Goal: Information Seeking & Learning: Learn about a topic

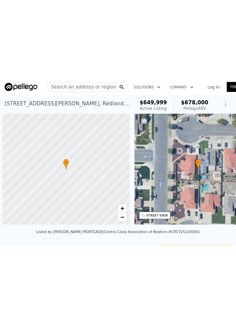
scroll to position [0, 3]
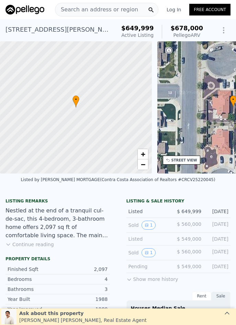
click at [100, 13] on span "Search an address or region" at bounding box center [96, 10] width 83 height 8
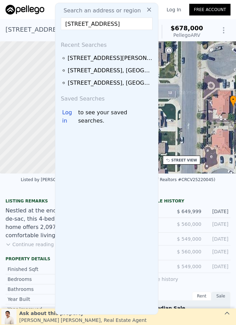
scroll to position [0, 33]
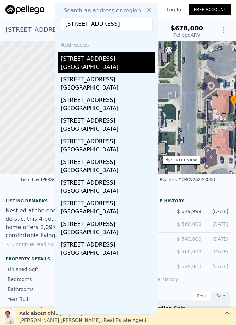
type input "805 W Brentwood Avenue, Orange, CA 92865"
click at [83, 57] on div "805 W Brentwood Ave" at bounding box center [108, 57] width 95 height 11
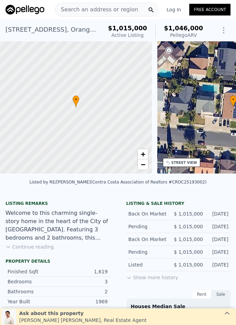
click at [82, 9] on span "Search an address or region" at bounding box center [96, 10] width 83 height 8
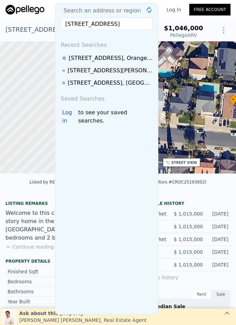
scroll to position [0, 35]
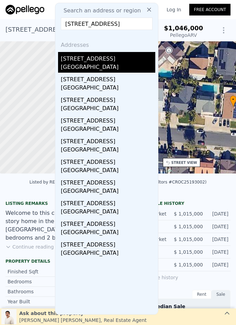
type input "919 N Onondaga Avenue, Anaheim, CA 92801"
click at [96, 59] on div "919 N Onondaga Ave" at bounding box center [108, 57] width 95 height 11
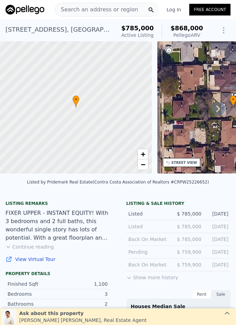
click at [108, 12] on span "Search an address or region" at bounding box center [96, 10] width 83 height 8
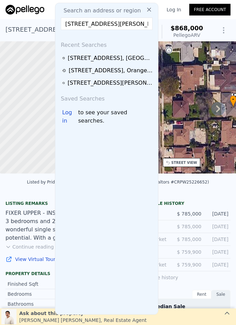
scroll to position [0, 27]
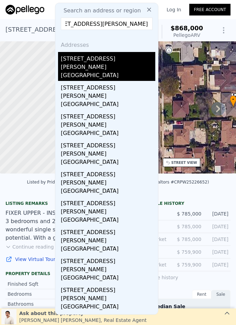
type input "8921 Kennelly Avenue, Anaheim, CA 92804"
click at [107, 59] on div "8921 Kennelly Ln" at bounding box center [108, 61] width 95 height 19
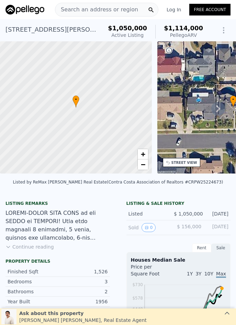
click at [85, 10] on span "Search an address or region" at bounding box center [96, 10] width 83 height 8
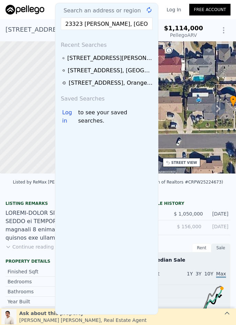
scroll to position [0, 25]
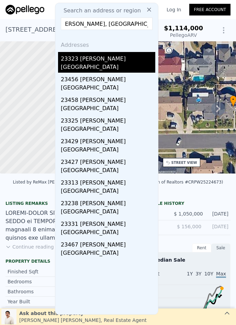
type input "23323 EL GRECO, Mission Viejo, CA 92692"
click at [88, 58] on div "23323 El Greco" at bounding box center [108, 57] width 95 height 11
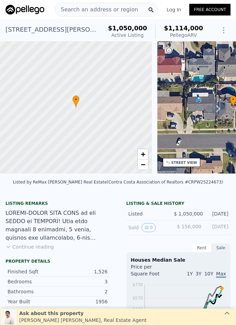
type input "$ 1,038,000"
type input "6"
type input "-$ 80,170"
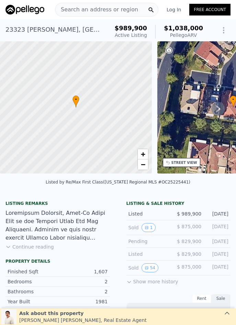
click at [87, 10] on span "Search an address or region" at bounding box center [96, 10] width 83 height 8
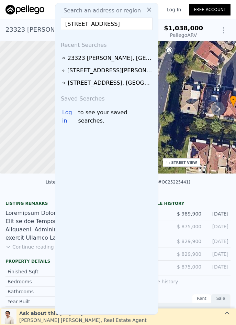
scroll to position [0, 15]
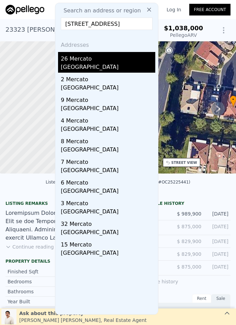
type input "26 Mercato, Laguna Niguel, CA 92677"
click at [109, 65] on div "Laguna Niguel, CA 92677" at bounding box center [108, 68] width 95 height 10
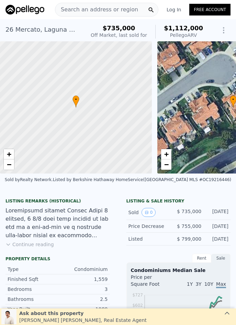
click at [88, 9] on span "Search an address or region" at bounding box center [96, 10] width 83 height 8
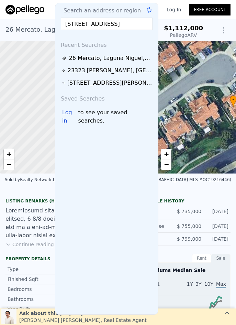
scroll to position [0, 26]
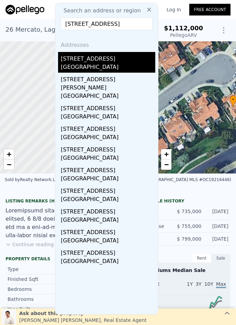
type input "25633 Corsica Way, Yorba Linda, CA 92887"
click at [102, 65] on div "Yorba Linda, CA 92887" at bounding box center [108, 68] width 95 height 10
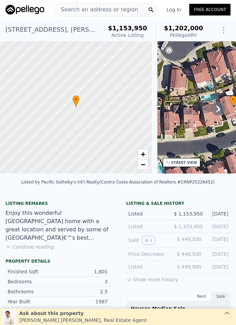
click at [72, 10] on span "Search an address or region" at bounding box center [96, 10] width 83 height 8
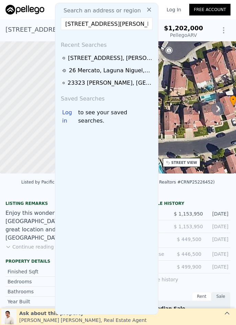
scroll to position [0, 15]
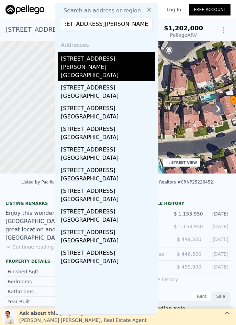
type input "1701 Shaw Circle, Placentia, CA 92870"
click at [80, 71] on div "Placentia, CA 92870" at bounding box center [108, 76] width 95 height 10
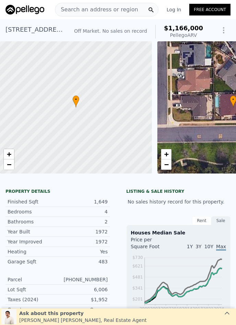
click at [91, 10] on span "Search an address or region" at bounding box center [96, 10] width 83 height 8
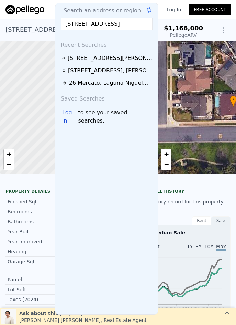
scroll to position [0, 4]
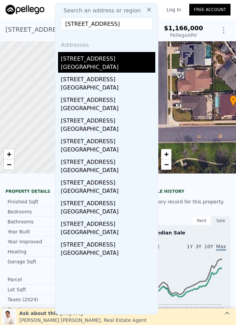
type input "308 N Sweet, Fullerton, CA 92833"
click at [91, 59] on div "308 N Sweet Ave" at bounding box center [108, 57] width 95 height 11
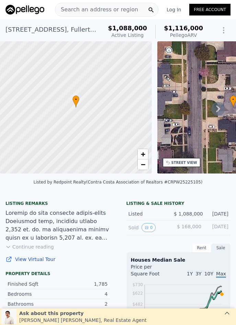
click at [105, 13] on span "Search an address or region" at bounding box center [96, 10] width 83 height 8
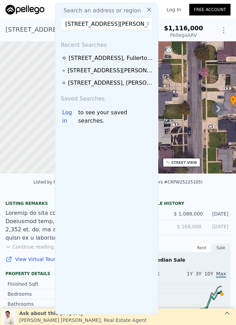
scroll to position [0, 26]
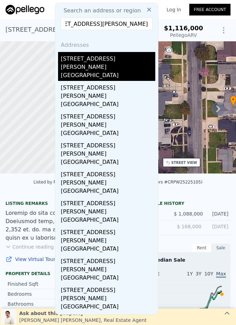
type input "6598 Longfellow Dr, Buena Park, CA 90620"
click at [100, 71] on div "Buena Park, CA 90620" at bounding box center [108, 76] width 95 height 10
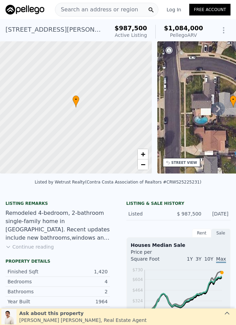
click at [88, 7] on span "Search an address or region" at bounding box center [96, 10] width 83 height 8
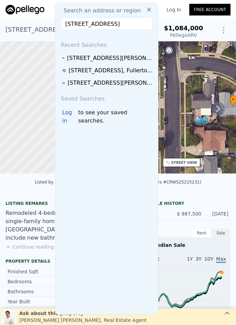
scroll to position [0, 5]
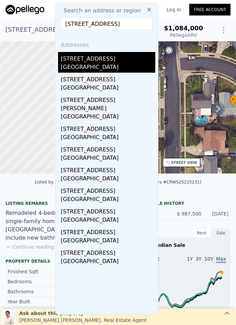
type input "3333 W Keys, Anaheim, CA 92804"
click at [96, 63] on div "Anaheim, CA 92804" at bounding box center [108, 68] width 95 height 10
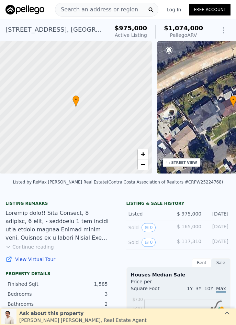
click at [84, 9] on span "Search an address or region" at bounding box center [96, 10] width 83 height 8
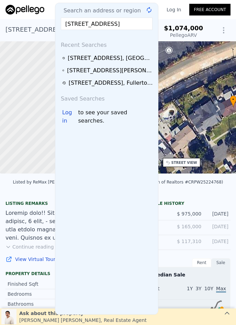
scroll to position [0, 22]
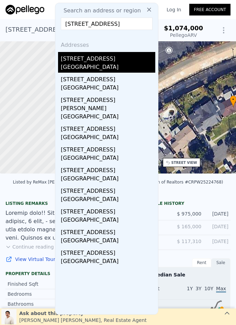
type input "2705 E Orange Grove, Orange, CA 92867"
click at [82, 57] on div "2705 E Orange Grove Ave" at bounding box center [108, 57] width 95 height 11
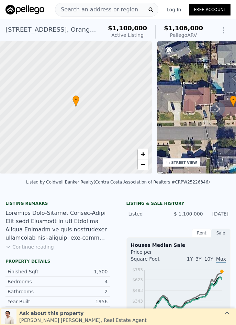
click at [79, 10] on span "Search an address or region" at bounding box center [96, 10] width 83 height 8
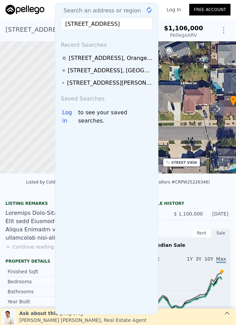
scroll to position [0, 26]
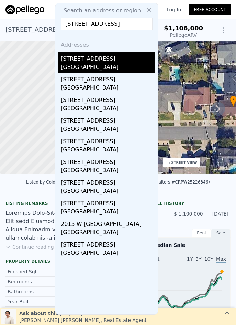
type input "704 W Palmyra Avenue, Orange, CA 92868"
click at [103, 62] on div "704 W Palmyra Ave" at bounding box center [108, 57] width 95 height 11
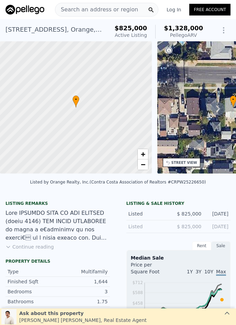
click at [77, 13] on span "Search an address or region" at bounding box center [96, 10] width 83 height 8
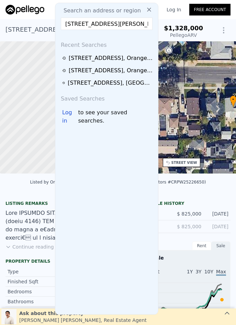
scroll to position [0, 20]
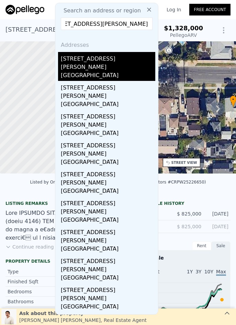
type input "825 N Raitt Street, Santa Ana, CA 92703"
click at [100, 71] on div "Santa Ana, CA 92703" at bounding box center [108, 76] width 95 height 10
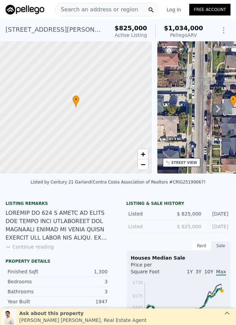
click at [94, 6] on span "Search an address or region" at bounding box center [96, 10] width 83 height 8
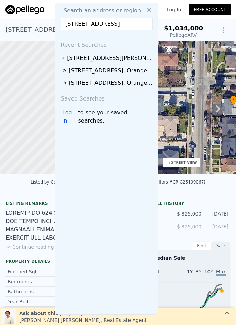
scroll to position [0, 35]
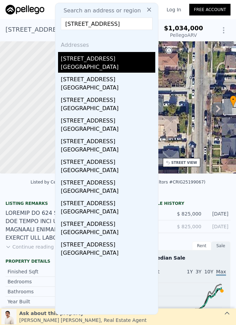
type input "1206 S Hampstead Street, Anaheim, CA 92802"
click at [115, 63] on div "Anaheim, CA 92802" at bounding box center [108, 68] width 95 height 10
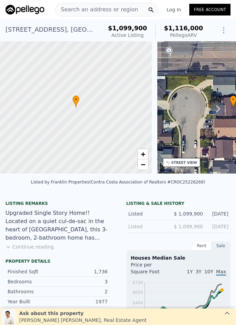
click at [86, 9] on span "Search an address or region" at bounding box center [96, 10] width 83 height 8
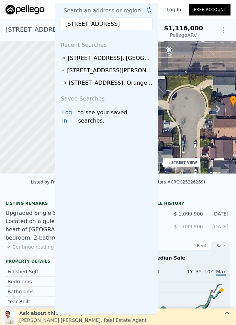
scroll to position [0, 21]
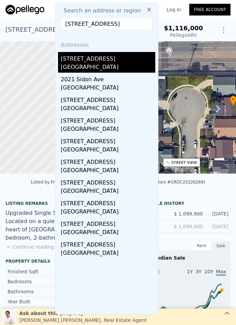
type input "2420 Sidon Avenue, La Habra, CA 90631"
click at [95, 60] on div "2420 Sidon Ave" at bounding box center [108, 57] width 95 height 11
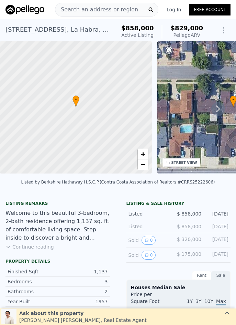
click at [102, 8] on span "Search an address or region" at bounding box center [96, 10] width 83 height 8
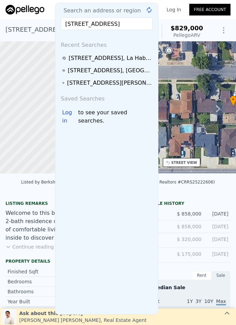
scroll to position [0, 23]
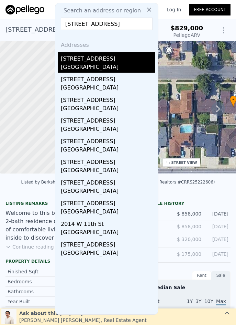
type input "1334 W 11th Street, Santa Ana, CA 92703"
click at [106, 63] on div "1334 W 11th St Santa Ana, CA 92703" at bounding box center [108, 62] width 95 height 21
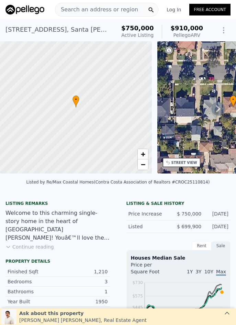
click at [102, 9] on span "Search an address or region" at bounding box center [96, 10] width 83 height 8
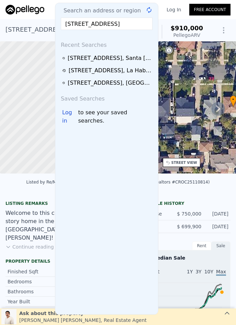
scroll to position [0, 30]
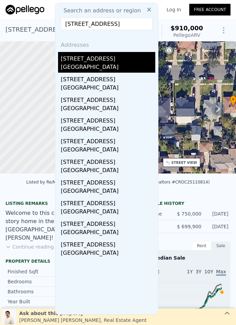
type input "502 E Wilshire Avenue, Santa Ana, CA 92707"
click at [108, 66] on div "Santa Ana, CA 92707" at bounding box center [108, 68] width 95 height 10
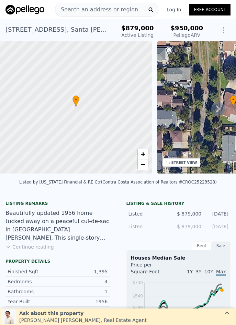
click at [87, 10] on span "Search an address or region" at bounding box center [96, 10] width 83 height 8
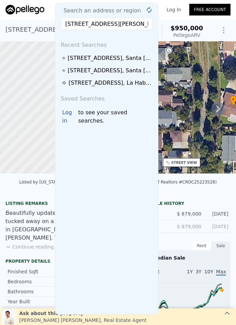
scroll to position [0, 29]
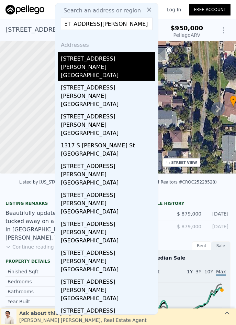
type input "1209 S Shelton Street, Santa Ana, CA 92707"
click at [111, 71] on div "Santa Ana, CA 92707" at bounding box center [108, 76] width 95 height 10
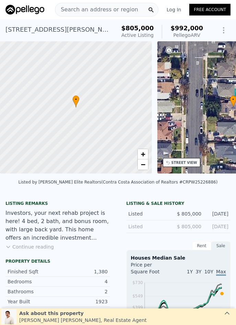
click at [106, 8] on span "Search an address or region" at bounding box center [96, 10] width 83 height 8
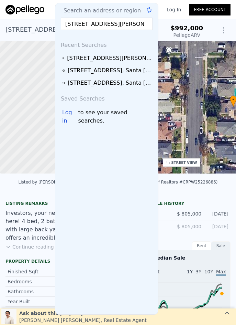
scroll to position [0, 33]
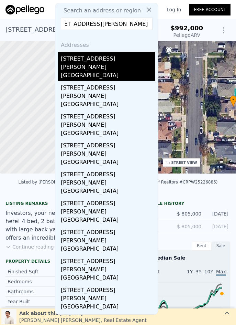
type input "11662 Puryear Lane, Garden Grove, CA 92840"
click at [111, 71] on div "Garden Grove, CA 92840" at bounding box center [108, 76] width 95 height 10
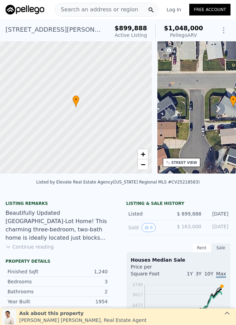
click at [82, 8] on span "Search an address or region" at bounding box center [96, 10] width 83 height 8
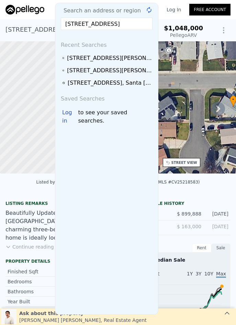
scroll to position [0, 30]
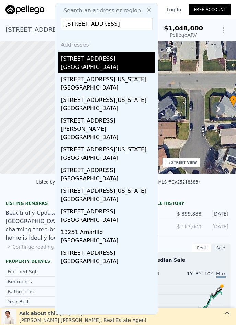
type input "13251 Cherry Street, Westminster, CA 92683"
click at [79, 66] on div "Westminster, CA 92683" at bounding box center [108, 68] width 95 height 10
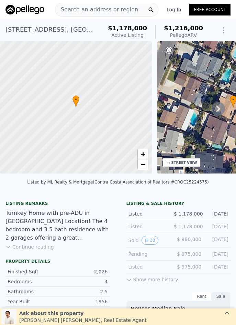
click at [93, 8] on span "Search an address or region" at bounding box center [96, 10] width 83 height 8
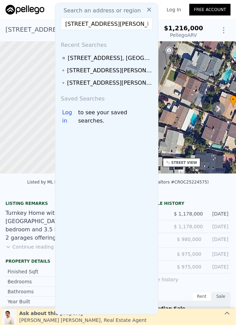
scroll to position [0, 31]
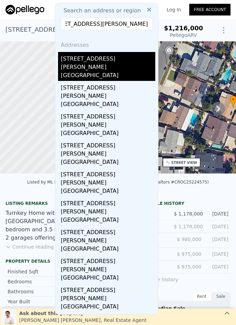
type input "714 E Chapman Avenue, Fullerton, CA 92831"
click at [122, 71] on div "Fullerton, CA 92831" at bounding box center [108, 76] width 95 height 10
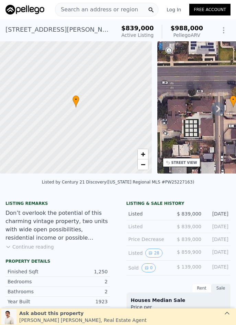
click at [102, 9] on span "Search an address or region" at bounding box center [96, 10] width 83 height 8
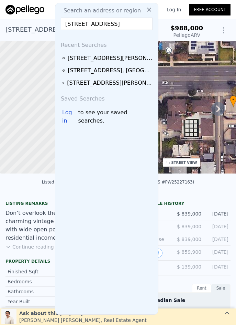
scroll to position [0, 38]
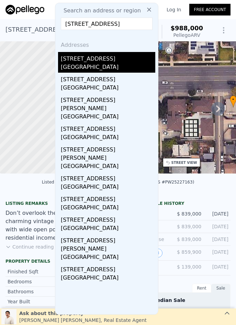
type input "12391 Lamplighter St, Garden Grove, CA 92845"
click at [105, 66] on div "Garden Grove, CA 92845" at bounding box center [108, 68] width 95 height 10
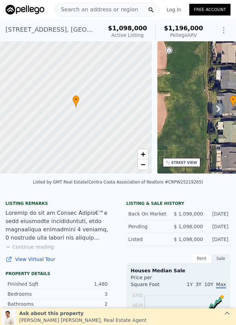
click at [71, 10] on span "Search an address or region" at bounding box center [96, 10] width 83 height 8
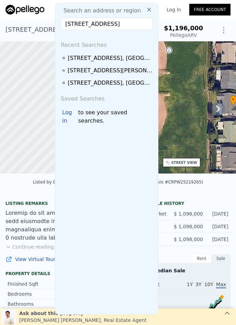
scroll to position [0, 26]
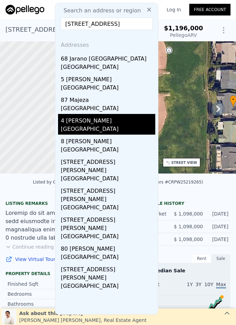
type input "4 Majeza, Rancho Mission Viejo, CA 92694"
click at [105, 130] on div "Orange County, CA 92694" at bounding box center [108, 130] width 95 height 10
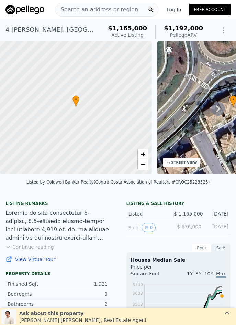
click at [105, 11] on span "Search an address or region" at bounding box center [96, 10] width 83 height 8
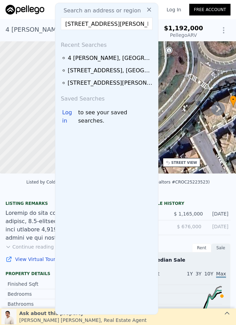
scroll to position [0, 10]
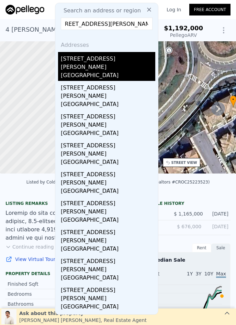
type input "982 Sarah Way, Anaheim, CA 92805"
click at [96, 71] on div "Anaheim, CA 92805" at bounding box center [108, 76] width 95 height 10
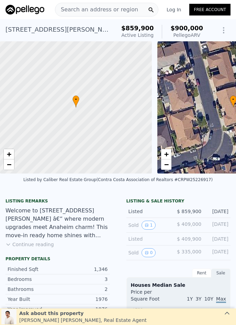
click at [87, 11] on span "Search an address or region" at bounding box center [96, 10] width 83 height 8
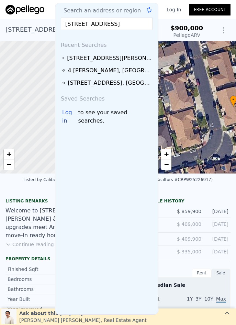
scroll to position [0, 29]
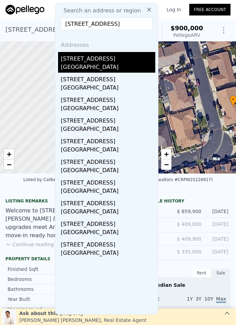
type input "2109 Eastside Avenue, Santa Ana, CA 92705"
click at [90, 60] on div "2109 Eastside Ave" at bounding box center [108, 57] width 95 height 11
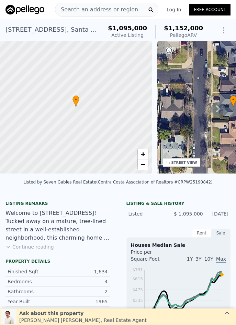
click at [83, 9] on span "Search an address or region" at bounding box center [96, 10] width 83 height 8
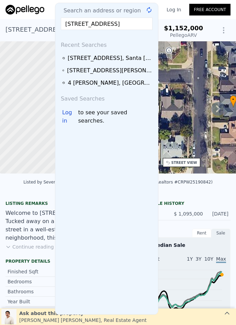
scroll to position [0, 48]
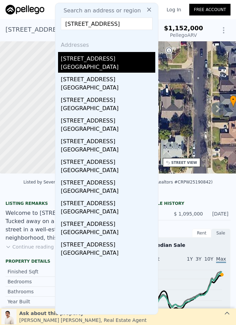
type input "7781 Devonwood Avenue, Garden Grove, CA 92841"
click at [87, 61] on div "7781 Devonwood Ave" at bounding box center [108, 57] width 95 height 11
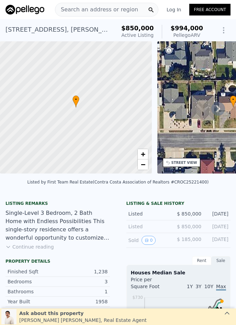
click at [104, 11] on span "Search an address or region" at bounding box center [96, 10] width 83 height 8
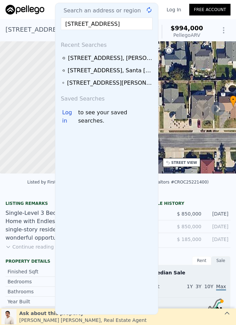
scroll to position [0, 35]
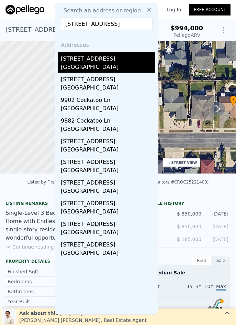
type input "9841 Cockatoo Lane, Garden Grove, CA 92841"
click at [117, 64] on div "Garden Grove, CA 92841" at bounding box center [108, 68] width 95 height 10
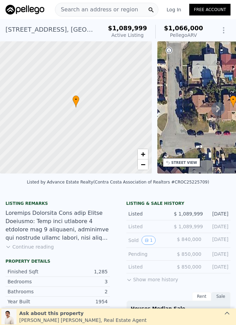
click at [116, 8] on span "Search an address or region" at bounding box center [96, 10] width 83 height 8
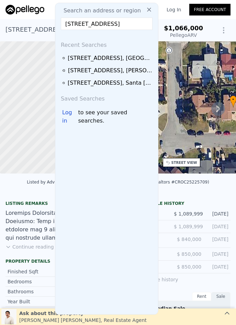
scroll to position [0, 20]
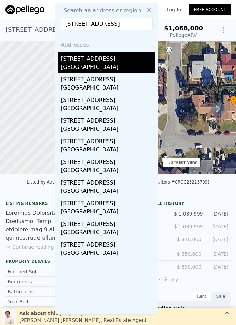
type input "6061 Killarney, Garden Grove, CA 92845"
click at [111, 66] on div "Garden Grove, CA 92845" at bounding box center [108, 68] width 95 height 10
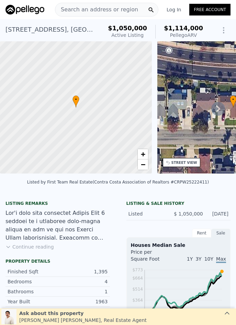
click at [78, 8] on span "Search an address or region" at bounding box center [96, 10] width 83 height 8
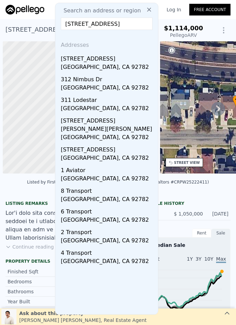
click at [97, 67] on div "Tustin, CA 92782" at bounding box center [108, 68] width 95 height 10
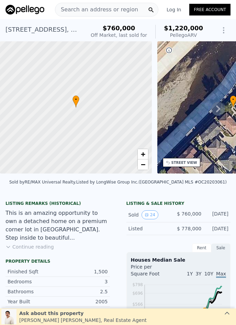
click at [83, 10] on span "Search an address or region" at bounding box center [96, 10] width 83 height 8
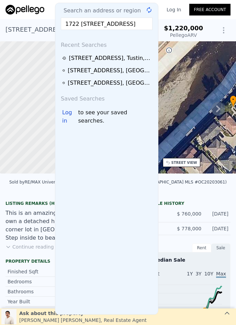
scroll to position [0, 20]
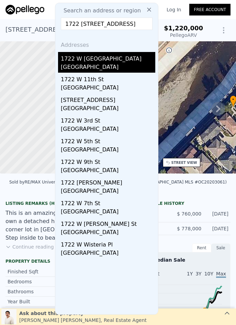
type input "1722 1722 W Pine, Santa Ana, CA 92703"
click at [85, 64] on div "Santa Ana, CA 92703" at bounding box center [108, 68] width 95 height 10
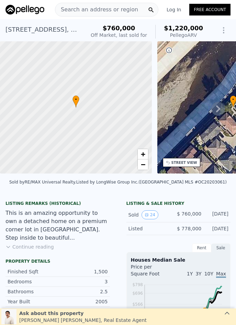
type input "$ 920,000"
type input "6"
type input "-$ 38,665"
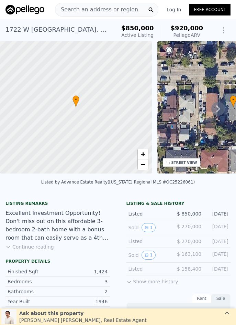
click at [89, 9] on span "Search an address or region" at bounding box center [96, 10] width 83 height 8
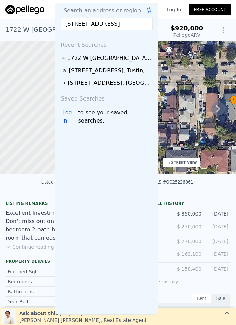
scroll to position [0, 16]
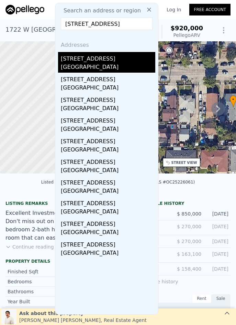
type input "3052 N Spicewood, Orange, CA 92865"
click at [95, 64] on div "Orange, CA 92865" at bounding box center [108, 68] width 95 height 10
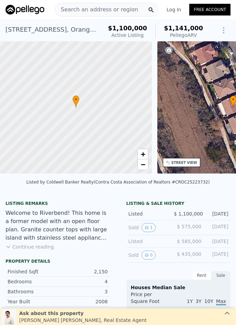
click at [112, 8] on span "Search an address or region" at bounding box center [96, 10] width 83 height 8
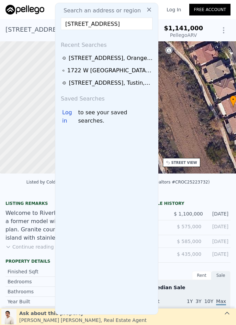
scroll to position [0, 26]
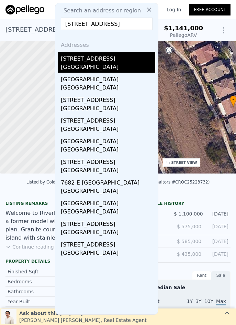
type input "7350 E Calle Durango, Anaheim, CA 92808"
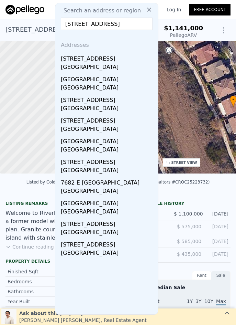
scroll to position [0, 0]
click at [103, 65] on div "Anaheim, CA 92808" at bounding box center [108, 68] width 95 height 10
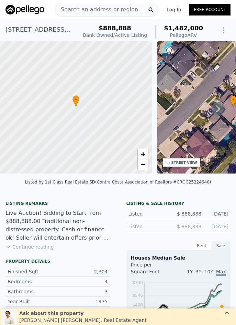
click at [94, 8] on span "Search an address or region" at bounding box center [96, 10] width 83 height 8
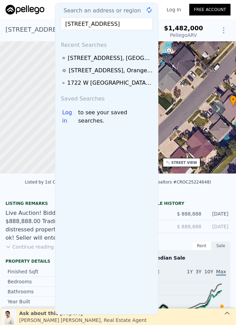
scroll to position [0, 2]
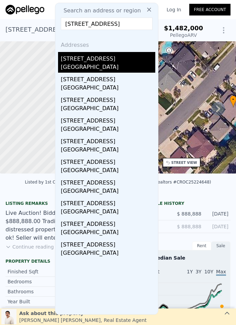
type input "4944 Coke, Lakewood, CA 90712"
click at [109, 55] on div "4944 Coke Ave" at bounding box center [108, 57] width 95 height 11
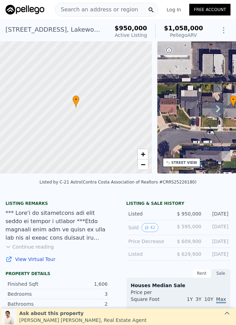
click at [80, 10] on span "Search an address or region" at bounding box center [96, 10] width 83 height 8
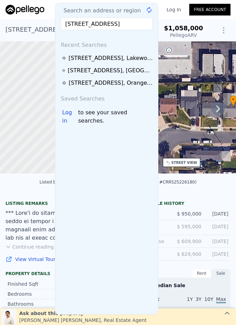
scroll to position [0, 19]
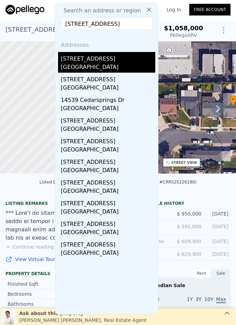
type input "14539 Cullen Street, Whittier, CA 90603"
click at [108, 62] on div "14539 Cullen St" at bounding box center [108, 57] width 95 height 11
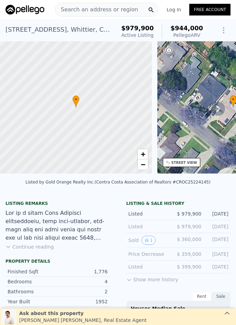
click at [96, 7] on span "Search an address or region" at bounding box center [96, 10] width 83 height 8
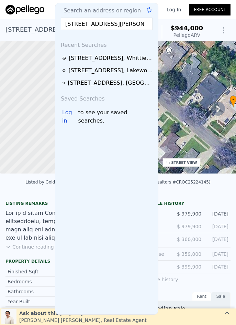
scroll to position [0, 2]
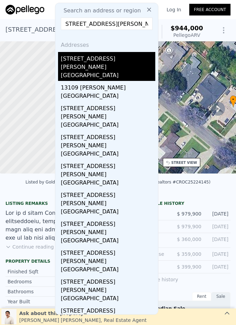
type input "13426 Anola, Whittier, CA 90605"
click at [92, 71] on div "South Whittier, CA 90605" at bounding box center [108, 76] width 95 height 10
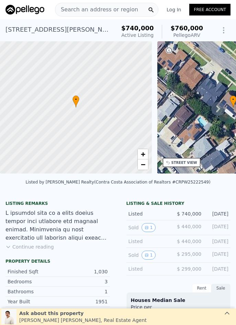
click at [89, 10] on span "Search an address or region" at bounding box center [96, 10] width 83 height 8
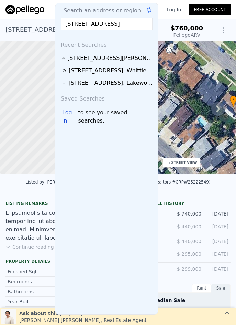
scroll to position [0, 45]
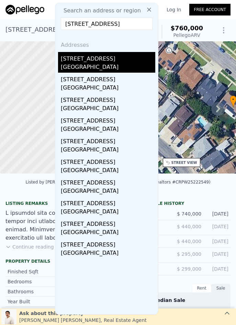
type input "557 N Broadmoor Avenue, West Covina, CA 91790"
click at [91, 64] on div "West Covina, CA 91790" at bounding box center [108, 68] width 95 height 10
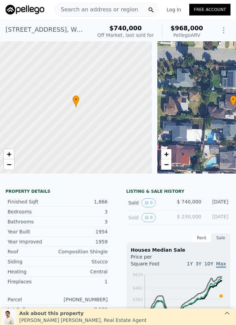
click at [81, 10] on span "Search an address or region" at bounding box center [96, 10] width 83 height 8
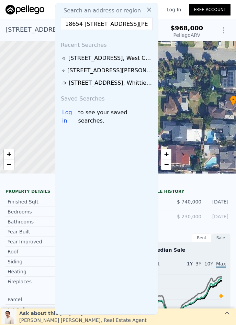
scroll to position [0, 51]
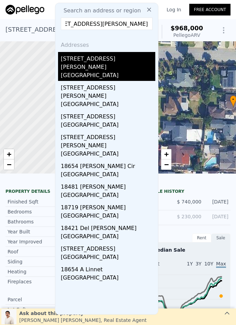
type input "18654 18654 Del Bonita, Rowland Heights, CA 91748"
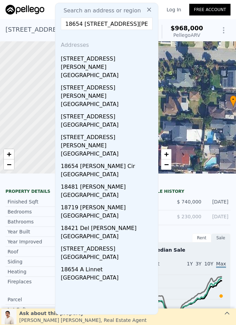
click at [119, 63] on div "18654 Del Bonita St" at bounding box center [108, 61] width 95 height 19
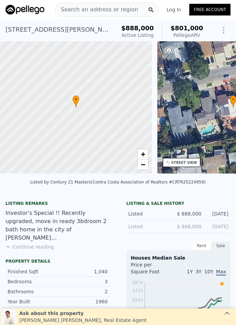
click at [110, 11] on span "Search an address or region" at bounding box center [96, 10] width 83 height 8
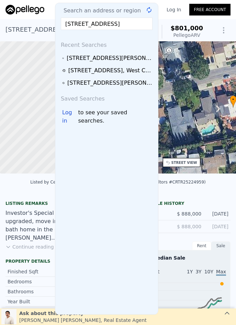
scroll to position [0, 31]
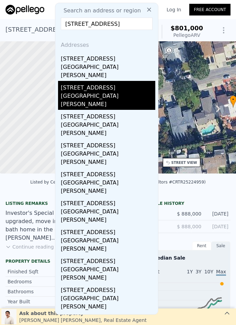
type input "720 Le Borgne Avenue, La Puente, CA 91746"
click at [104, 81] on div "942 Le Borgne Ave" at bounding box center [108, 86] width 95 height 11
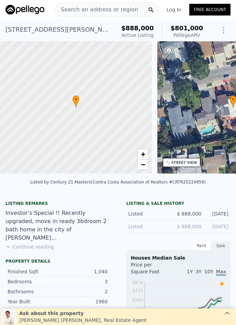
click at [90, 10] on span "Search an address or region" at bounding box center [96, 10] width 83 height 8
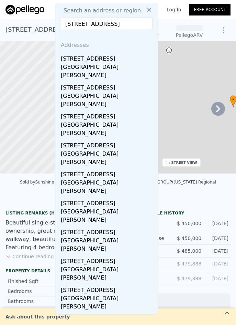
scroll to position [0, 31]
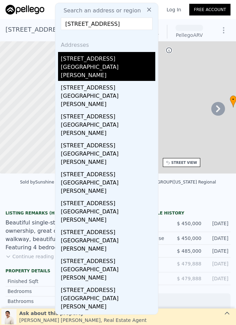
type input "720 Le Borgne Avenue, La Puente, CA 91746"
click at [101, 60] on div "720 Le Borgne Ave" at bounding box center [108, 57] width 95 height 11
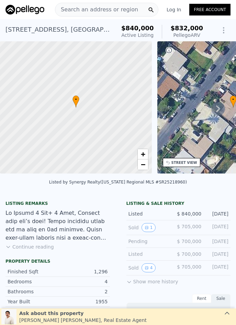
click at [97, 10] on span "Search an address or region" at bounding box center [96, 10] width 83 height 8
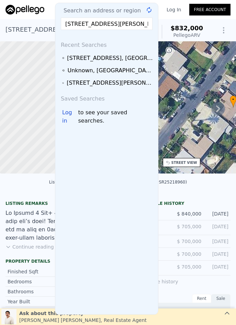
scroll to position [0, 7]
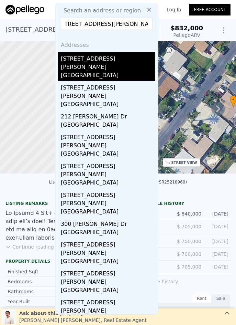
type input "149 Rosalynn, Glendora, CA 91740"
click at [107, 71] on div "Los Angeles County, CA 91740" at bounding box center [108, 76] width 95 height 10
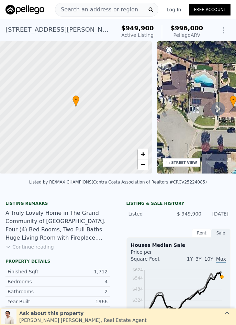
click at [99, 7] on span "Search an address or region" at bounding box center [96, 10] width 83 height 8
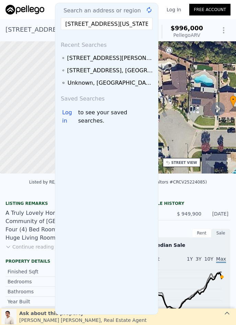
scroll to position [0, 15]
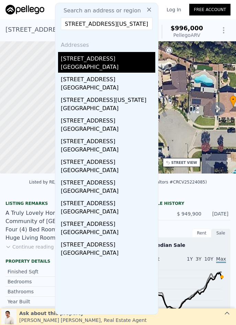
type input "324 S Minnesota, Glendora, CA 91741"
click at [97, 60] on div "324 S Glendora Ave" at bounding box center [108, 57] width 95 height 11
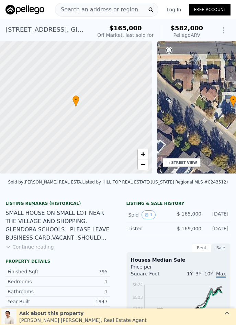
click at [81, 8] on span "Search an address or region" at bounding box center [96, 10] width 83 height 8
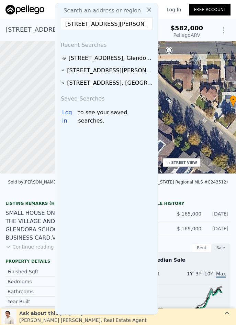
scroll to position [0, 20]
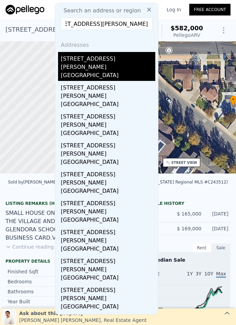
type input "682 E Rowland Street, Covina, CA 91723"
click at [83, 62] on div "682 E Rowland St" at bounding box center [108, 61] width 95 height 19
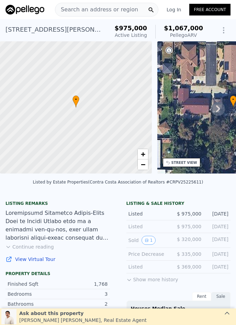
click at [96, 6] on span "Search an address or region" at bounding box center [96, 10] width 83 height 8
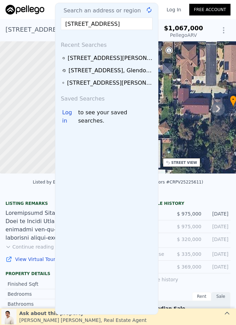
scroll to position [0, 14]
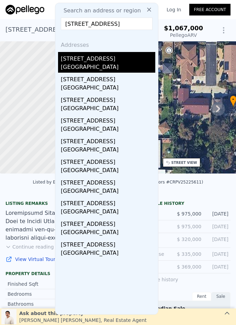
type input "18308 E Brookport, Covina, CA 91722"
click at [98, 65] on div "Los Angeles County, CA 91722" at bounding box center [108, 68] width 95 height 10
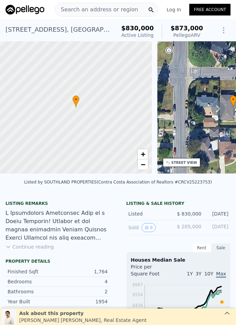
click at [88, 8] on span "Search an address or region" at bounding box center [96, 10] width 83 height 8
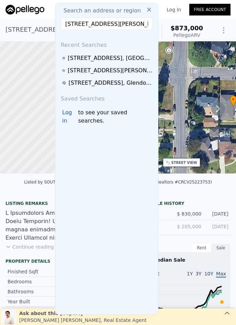
scroll to position [0, 25]
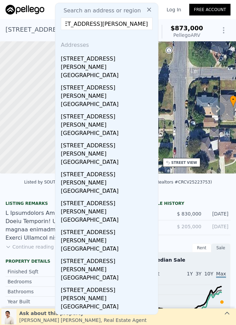
type input "5707 Bigelow Street, Lakewood, CA 90713"
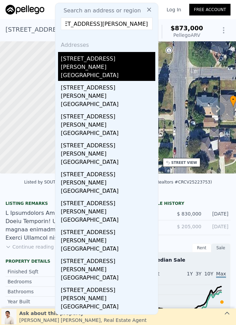
scroll to position [0, 0]
click at [100, 62] on div "5707 Bigelow St" at bounding box center [108, 61] width 95 height 19
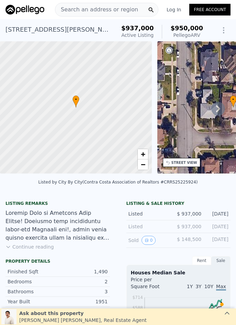
click at [103, 11] on span "Search an address or region" at bounding box center [96, 10] width 83 height 8
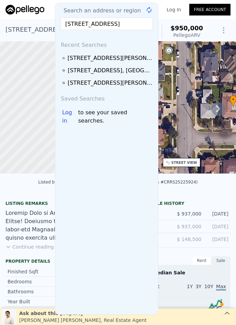
scroll to position [0, 14]
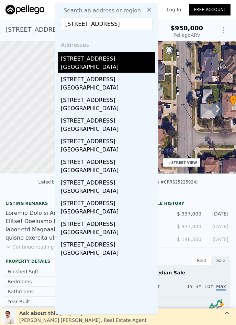
type input "2837 Flangel St, Lakewood, CA 90712"
click at [117, 64] on div "Lakewood, CA 90712" at bounding box center [108, 68] width 95 height 10
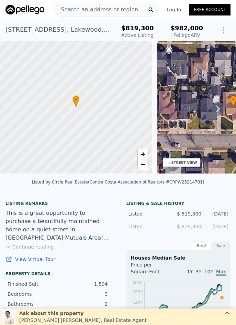
click at [84, 10] on span "Search an address or region" at bounding box center [96, 10] width 83 height 8
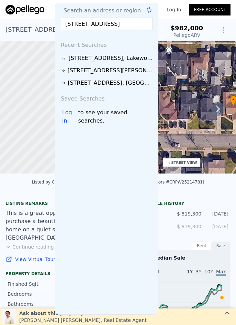
scroll to position [0, 40]
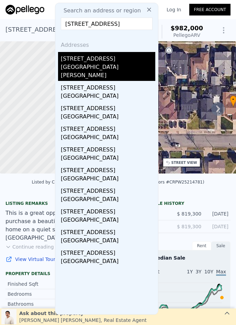
type input "19003 E Northam Street, West Covina, CA 91792"
click at [114, 64] on div "South San Jose Hills, CA 91792" at bounding box center [108, 72] width 95 height 18
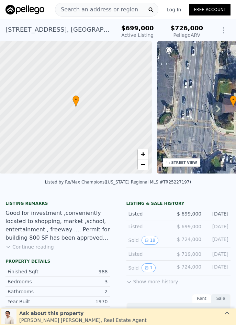
click at [87, 9] on span "Search an address or region" at bounding box center [96, 10] width 83 height 8
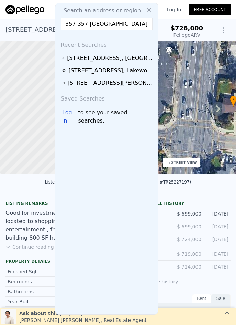
scroll to position [0, 21]
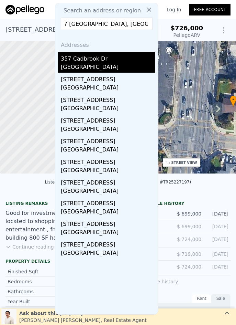
type input "357 357 Cadbrook, La Puente, CA 91744"
click at [102, 62] on div "357 Cadbrook Dr" at bounding box center [108, 57] width 95 height 11
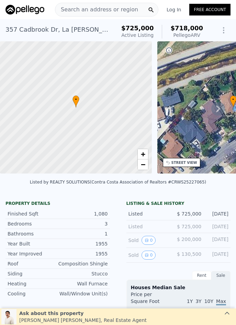
click at [97, 9] on span "Search an address or region" at bounding box center [96, 10] width 83 height 8
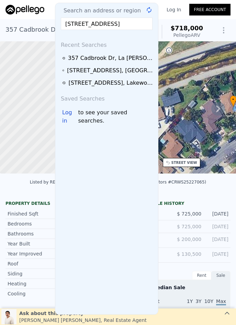
scroll to position [0, 23]
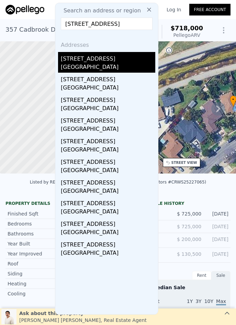
type input "11433 214th Street, Lakewood, CA 90715"
click at [111, 60] on div "11433 214th St" at bounding box center [108, 57] width 95 height 11
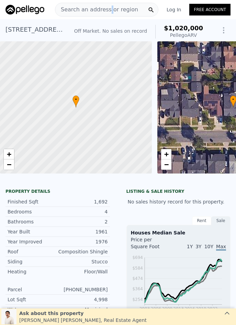
click at [105, 7] on div "Search an address or region" at bounding box center [96, 9] width 83 height 13
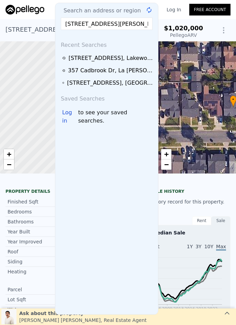
scroll to position [0, 27]
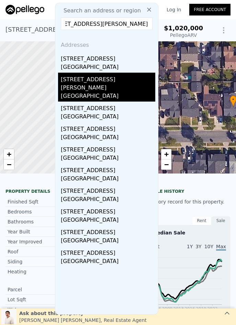
type input "298 W Carroll Avenue, Glendora, CA 91741"
click at [108, 82] on div "298 W Carroll Ave" at bounding box center [108, 82] width 95 height 19
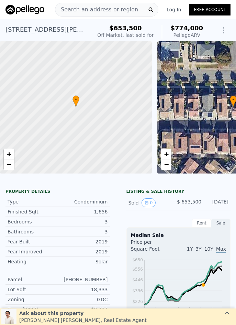
click at [85, 9] on span "Search an address or region" at bounding box center [96, 10] width 83 height 8
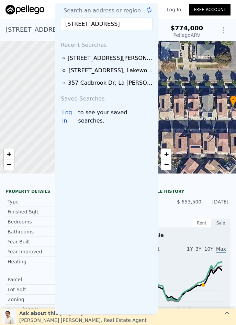
scroll to position [0, 49]
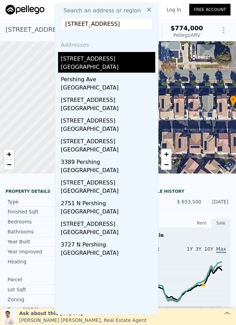
type input "1789 N Pershing Avenue, San Bernardino, CA 92405"
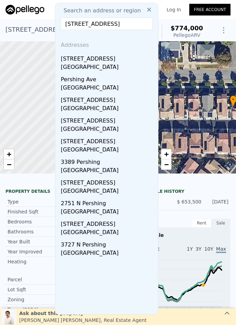
click at [118, 63] on div "1789 N Pershing Ave San Bernardino, CA 92405" at bounding box center [108, 62] width 95 height 21
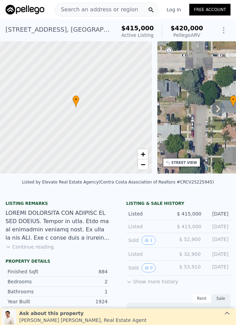
click at [92, 10] on span "Search an address or region" at bounding box center [96, 10] width 83 height 8
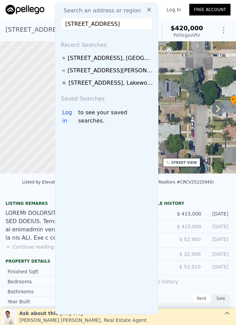
scroll to position [0, 29]
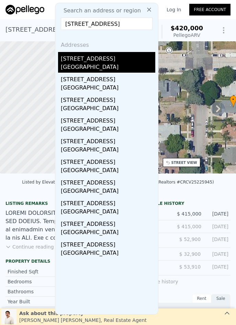
type input "5945 Crystal Hill Street, Riverside, CA 92504"
click at [93, 65] on div "[GEOGRAPHIC_DATA]" at bounding box center [108, 68] width 95 height 10
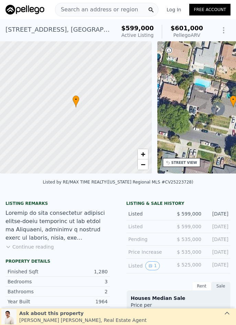
click at [82, 7] on span "Search an address or region" at bounding box center [96, 10] width 83 height 8
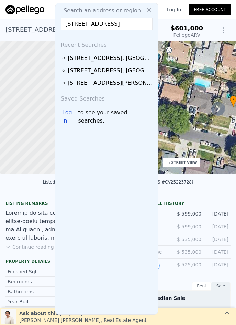
scroll to position [0, 35]
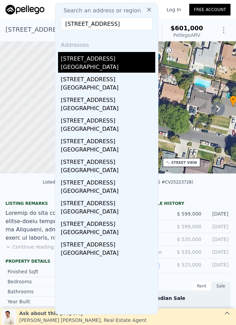
type input "814 N Cucamonga Avenue, Ontario, CA 91764"
click at [93, 62] on div "814 N Cucamonga Ave" at bounding box center [108, 57] width 95 height 11
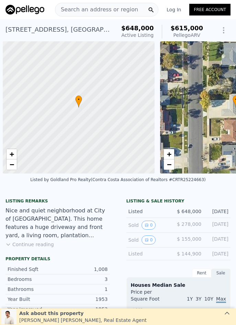
scroll to position [0, 3]
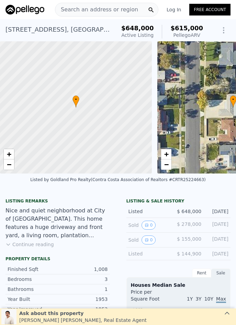
click at [78, 9] on span "Search an address or region" at bounding box center [96, 10] width 83 height 8
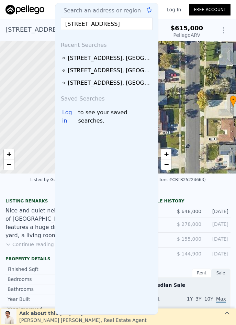
scroll to position [0, 23]
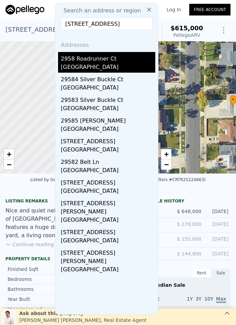
type input "2958 Roadrunner Ct, Highland, CA 92346"
click at [96, 61] on div "2958 Roadrunner Ct" at bounding box center [108, 57] width 95 height 11
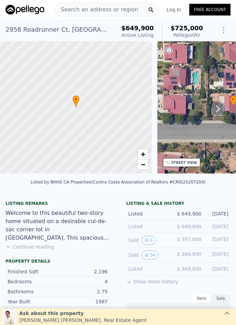
click at [98, 8] on span "Search an address or region" at bounding box center [96, 10] width 83 height 8
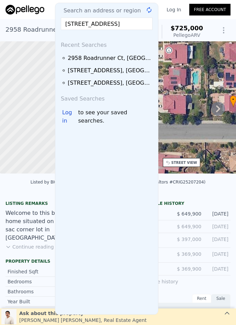
scroll to position [0, 41]
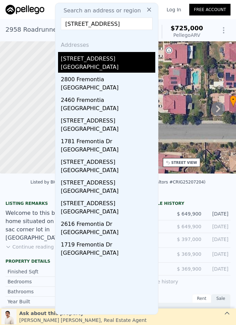
type input "2517 Fremontia Drive, San Bernardino, CA 92404"
click at [98, 70] on div "[GEOGRAPHIC_DATA]" at bounding box center [108, 68] width 95 height 10
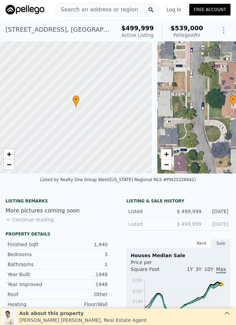
click at [95, 9] on span "Search an address or region" at bounding box center [96, 10] width 83 height 8
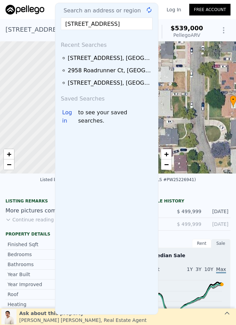
scroll to position [0, 20]
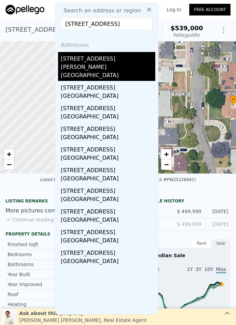
type input "646 S Fillmore Avenue, Rialto, CA 92376"
click at [106, 71] on div "[GEOGRAPHIC_DATA]" at bounding box center [108, 76] width 95 height 10
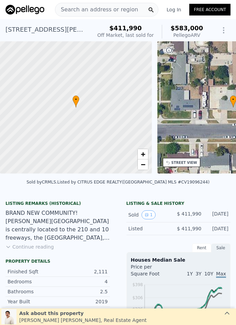
click at [91, 10] on span "Search an address or region" at bounding box center [96, 10] width 83 height 8
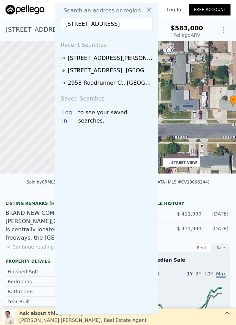
scroll to position [0, 28]
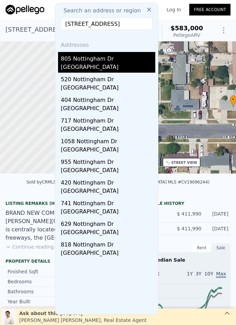
type input "805 Nottingham Drive, Redlands, CA 92373"
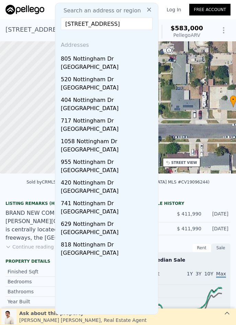
click at [103, 59] on div "805 Nottingham Dr" at bounding box center [108, 57] width 95 height 11
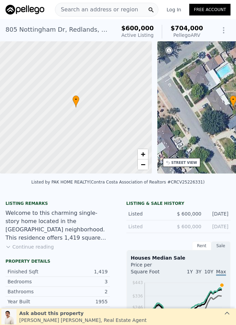
click at [96, 10] on span "Search an address or region" at bounding box center [96, 10] width 83 height 8
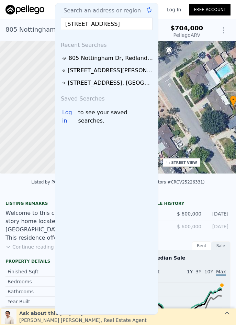
scroll to position [0, 18]
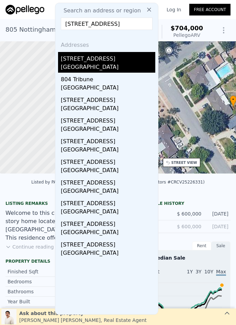
type input "804 Tribune Street, Redlands, CA 92374"
click at [99, 64] on div "[GEOGRAPHIC_DATA]" at bounding box center [108, 68] width 95 height 10
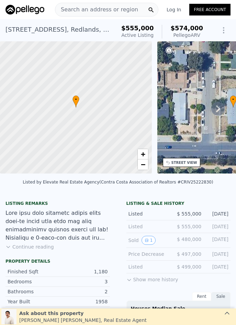
click at [90, 11] on span "Search an address or region" at bounding box center [96, 10] width 83 height 8
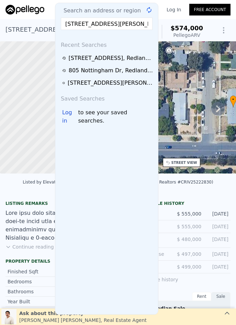
scroll to position [0, 7]
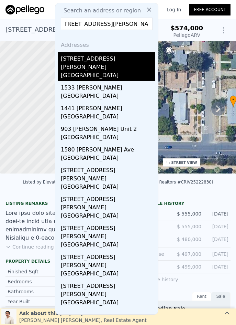
type input "1315 Stillman, Redlands, CA 92374"
click at [109, 60] on div "1315 Stillman Ave" at bounding box center [108, 61] width 95 height 19
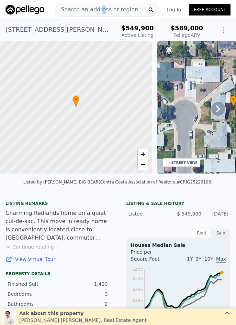
click at [98, 5] on div "Search an address or region" at bounding box center [96, 9] width 83 height 13
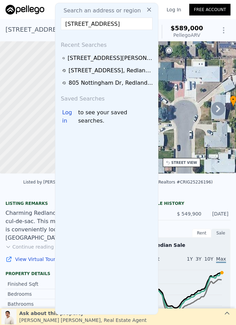
scroll to position [0, 28]
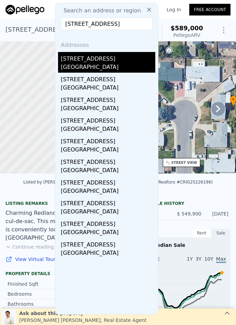
type input "14601 Long View Drive, Fontana, CA 92337"
click at [125, 68] on div "San Bernardino County, CA 92337" at bounding box center [108, 68] width 95 height 10
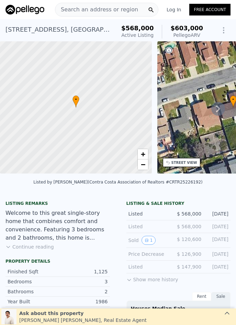
click at [95, 8] on span "Search an address or region" at bounding box center [96, 10] width 83 height 8
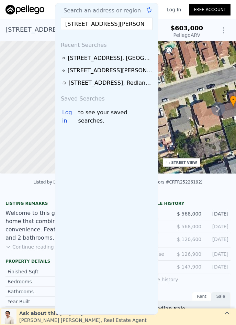
scroll to position [0, 33]
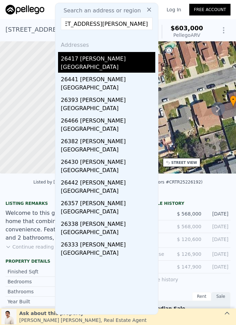
type input "26417 Okeefe Lane, Moreno Valley, CA 92555"
click at [105, 60] on div "26417 Okeefe Ln" at bounding box center [108, 57] width 95 height 11
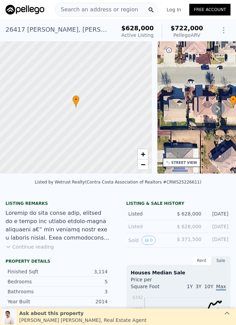
click at [99, 7] on span "Search an address or region" at bounding box center [96, 10] width 83 height 8
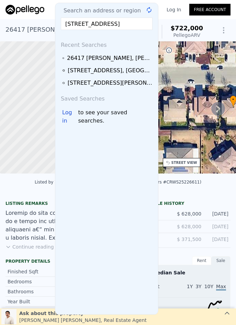
scroll to position [0, 39]
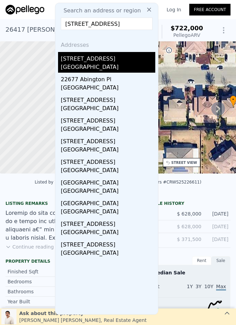
type input "22677 Westlake Drive, Moreno Valley, CA 92553"
click at [116, 69] on div "[GEOGRAPHIC_DATA]" at bounding box center [108, 68] width 95 height 10
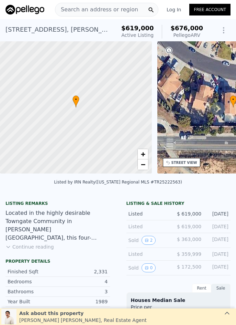
click at [79, 10] on span "Search an address or region" at bounding box center [96, 10] width 83 height 8
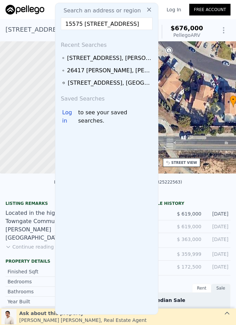
scroll to position [0, 45]
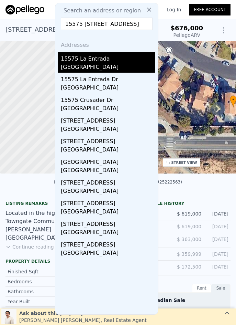
type input "15575 15575 La Entrada, Moreno Valley, CA 92551"
click at [100, 62] on div "15575 La Entrada" at bounding box center [108, 57] width 95 height 11
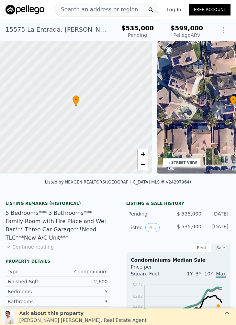
click at [100, 9] on span "Search an address or region" at bounding box center [96, 10] width 83 height 8
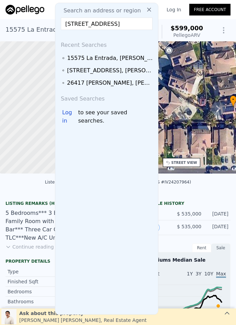
scroll to position [0, 27]
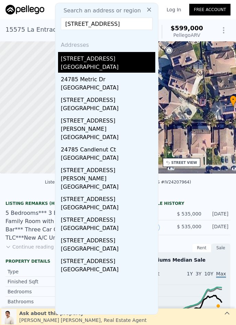
type input "24785 El Dorado, Moreno Valley, CA 92557"
click at [111, 64] on div "[GEOGRAPHIC_DATA]" at bounding box center [108, 68] width 95 height 10
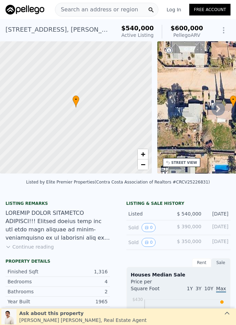
click at [75, 14] on div "Search an address or region" at bounding box center [96, 9] width 83 height 13
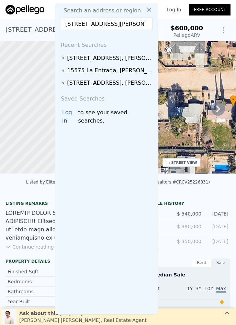
scroll to position [0, 15]
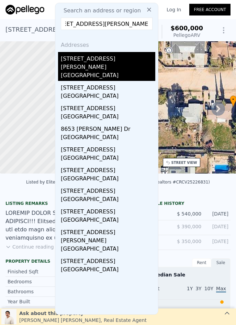
type input "8653 8653 Larkin, Riverside, CA 92504"
click at [103, 71] on div "[GEOGRAPHIC_DATA]" at bounding box center [108, 76] width 95 height 10
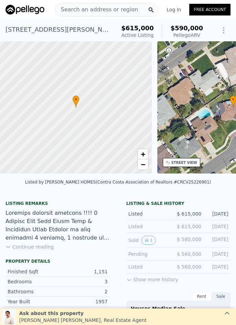
click at [92, 9] on span "Search an address or region" at bounding box center [96, 10] width 83 height 8
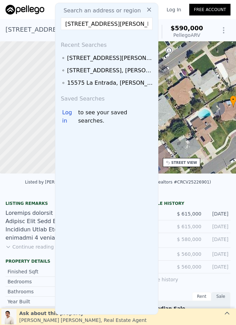
scroll to position [0, 15]
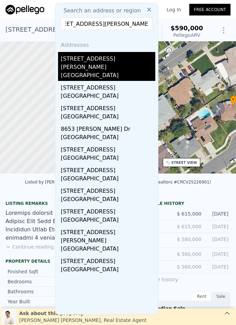
type input "8653 8653 Larkin, Riverside, CA 92504"
click at [92, 71] on div "[GEOGRAPHIC_DATA]" at bounding box center [108, 76] width 95 height 10
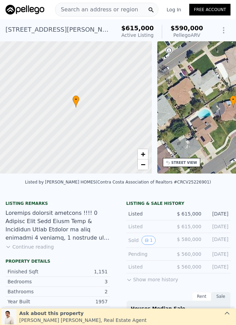
click at [109, 10] on span "Search an address or region" at bounding box center [96, 10] width 83 height 8
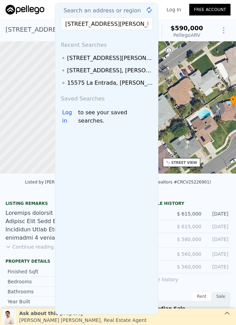
scroll to position [0, 18]
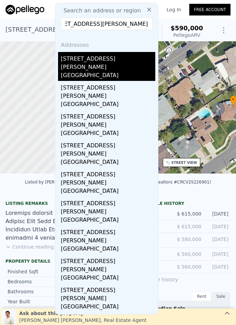
type input "4037 Weyer Street, Riverside, CA 92501"
click at [107, 71] on div "Riverside, CA 92501" at bounding box center [108, 76] width 95 height 10
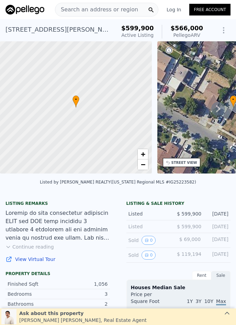
click at [98, 9] on span "Search an address or region" at bounding box center [96, 10] width 83 height 8
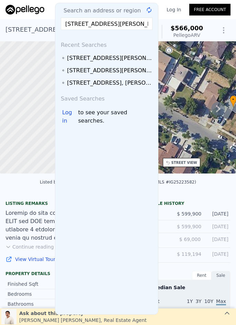
scroll to position [0, 18]
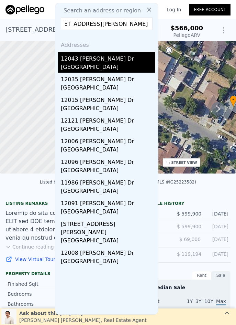
type input "12043 Knoefler Dr, Riverside, CA 92505"
click at [99, 63] on div "[GEOGRAPHIC_DATA]" at bounding box center [108, 68] width 95 height 10
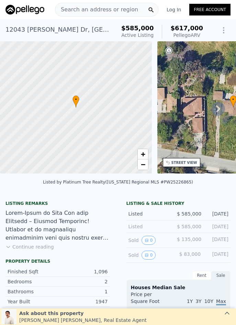
click at [87, 11] on span "Search an address or region" at bounding box center [96, 10] width 83 height 8
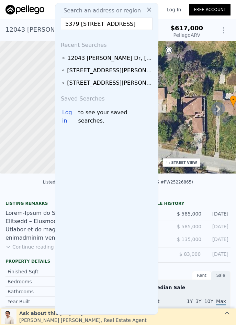
scroll to position [0, 12]
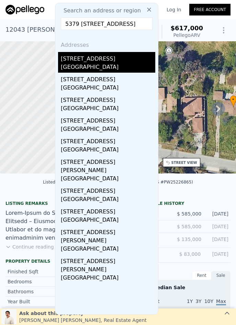
type input "5379 5379 35th, Riverside, CA 92509"
click at [87, 64] on div "[GEOGRAPHIC_DATA]" at bounding box center [108, 68] width 95 height 10
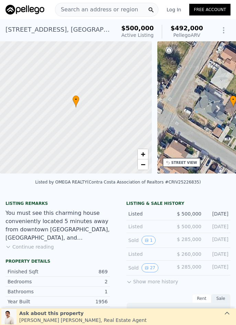
click at [86, 11] on span "Search an address or region" at bounding box center [96, 10] width 83 height 8
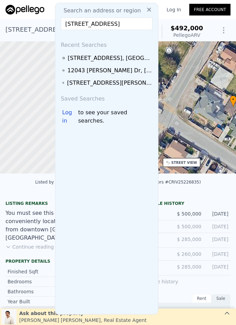
scroll to position [0, 38]
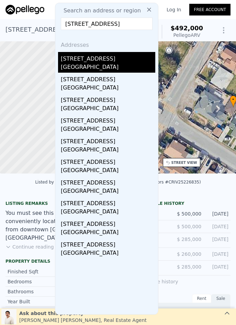
type input "5729 Mapleview Drive, Jurupa Valley, CA 92509"
click at [120, 60] on div "5729 Mapleview Dr" at bounding box center [108, 57] width 95 height 11
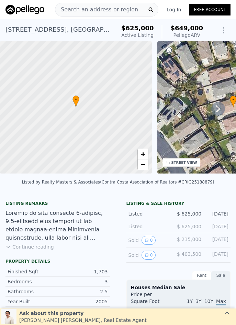
click at [88, 8] on span "Search an address or region" at bounding box center [96, 10] width 83 height 8
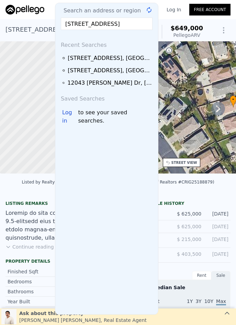
scroll to position [0, 20]
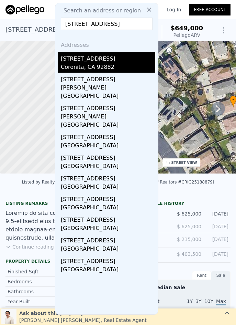
type input "2233 Mountain View, Corona, CA 92882"
click at [109, 63] on div "Coronita, CA 92882" at bounding box center [108, 68] width 95 height 10
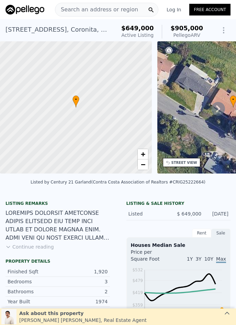
click at [96, 7] on div "Search an address or region" at bounding box center [96, 9] width 83 height 13
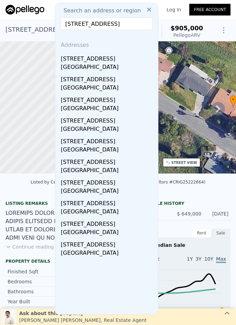
scroll to position [0, 38]
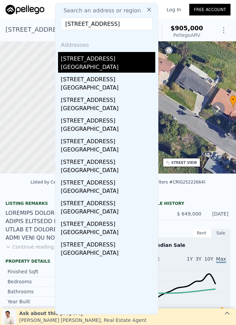
type input "5729 Mapleview Drive, Jurupa Valley, CA 92509"
click at [110, 66] on div "[GEOGRAPHIC_DATA]" at bounding box center [108, 68] width 95 height 10
type input "$ 649,000"
type input "4"
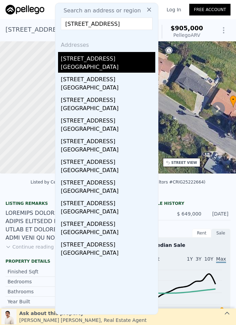
type input "-$ 45,186"
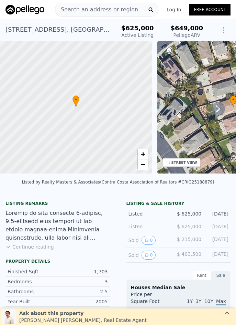
click at [97, 9] on span "Search an address or region" at bounding box center [96, 10] width 83 height 8
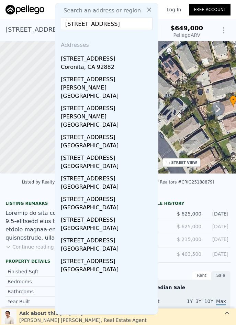
scroll to position [0, 20]
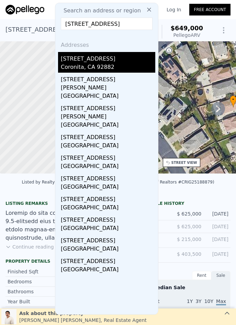
type input "2233 Mountain View, Corona, CA 92882"
click at [120, 67] on div "Coronita, CA 92882" at bounding box center [108, 68] width 95 height 10
type input "$ 905,000"
type input "6"
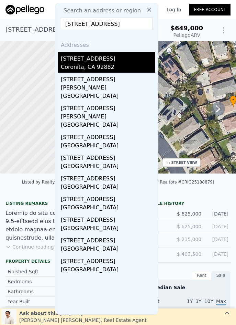
type input "$ 162,305"
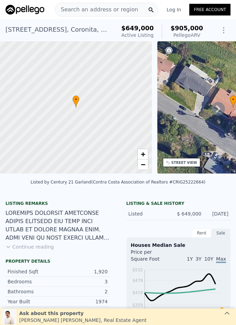
click at [112, 6] on span "Search an address or region" at bounding box center [96, 10] width 83 height 8
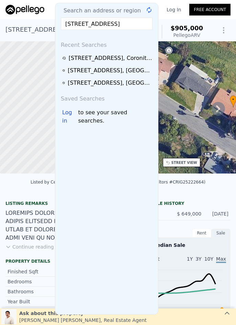
scroll to position [0, 43]
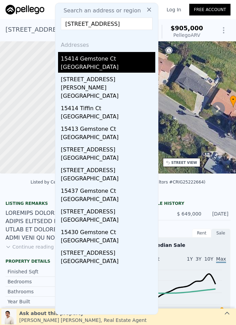
type input "15414 Gemstone Court, Moreno Valley, CA 92551"
click at [100, 64] on div "Moreno Valley, CA 92551" at bounding box center [108, 68] width 95 height 10
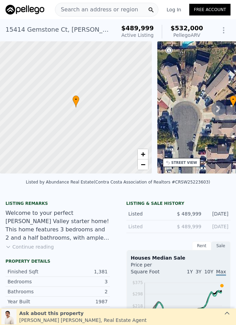
click at [119, 12] on span "Search an address or region" at bounding box center [96, 10] width 83 height 8
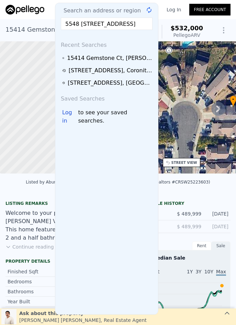
scroll to position [0, 54]
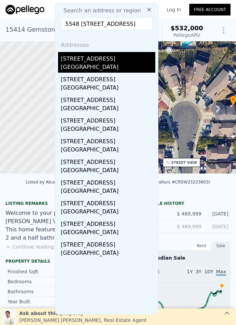
type input "5548 5548 Westwind Drive, San Bernardino, CA 92407"
click at [96, 66] on div "San Bernardino, CA 92407" at bounding box center [108, 68] width 95 height 10
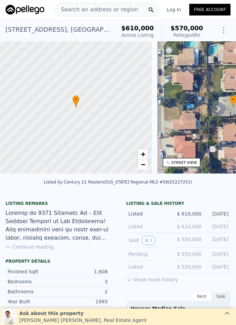
click at [92, 10] on span "Search an address or region" at bounding box center [96, 10] width 83 height 8
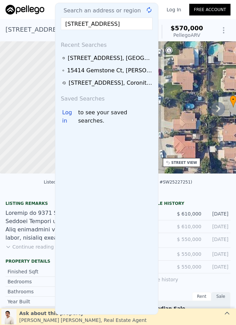
scroll to position [0, 18]
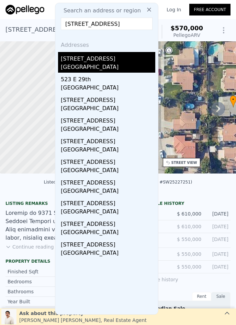
type input "1123 E 29th, San Bernardino, CA 92404"
click at [100, 68] on div "[GEOGRAPHIC_DATA]" at bounding box center [108, 68] width 95 height 10
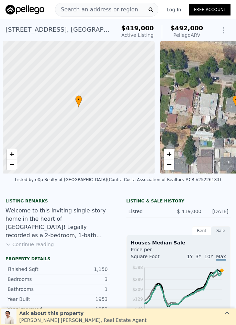
scroll to position [0, 3]
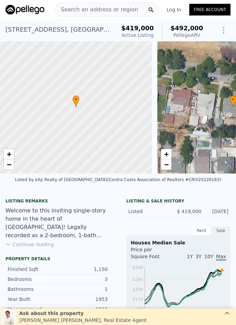
click at [103, 9] on span "Search an address or region" at bounding box center [96, 10] width 83 height 8
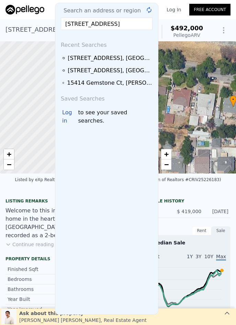
scroll to position [0, 33]
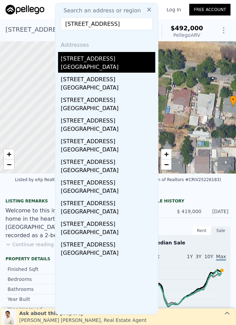
type input "[STREET_ADDRESS]"
click at [111, 62] on div "[STREET_ADDRESS]" at bounding box center [108, 57] width 95 height 11
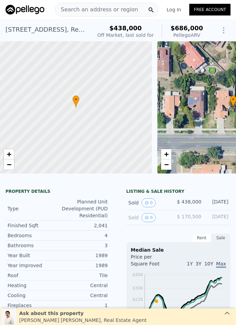
click at [109, 8] on span "Search an address or region" at bounding box center [96, 10] width 83 height 8
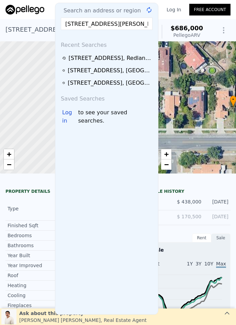
scroll to position [0, 32]
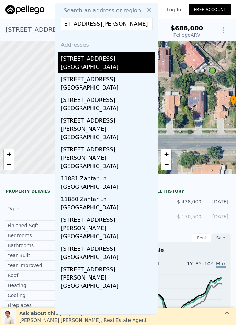
type input "[STREET_ADDRESS][PERSON_NAME]"
click at [108, 63] on div "[STREET_ADDRESS]" at bounding box center [108, 57] width 95 height 11
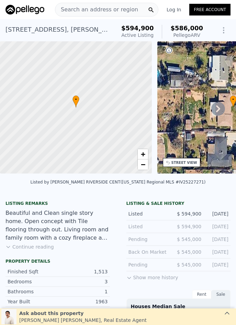
click at [91, 9] on span "Search an address or region" at bounding box center [96, 10] width 83 height 8
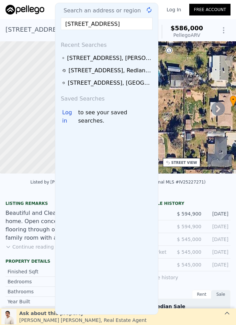
scroll to position [0, 36]
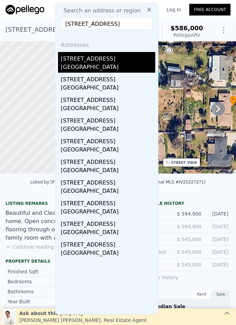
type input "[STREET_ADDRESS]"
click at [113, 66] on div "[GEOGRAPHIC_DATA]" at bounding box center [108, 68] width 95 height 10
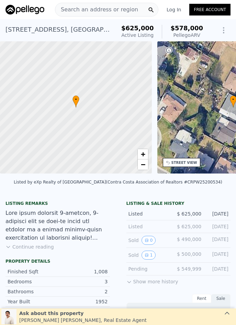
click at [83, 9] on span "Search an address or region" at bounding box center [96, 10] width 83 height 8
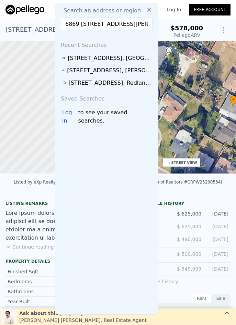
scroll to position [0, 28]
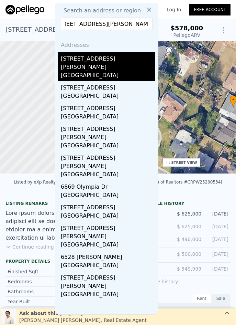
type input "6869 [STREET_ADDRESS][PERSON_NAME]"
click at [88, 62] on div "[STREET_ADDRESS][PERSON_NAME]" at bounding box center [108, 61] width 95 height 19
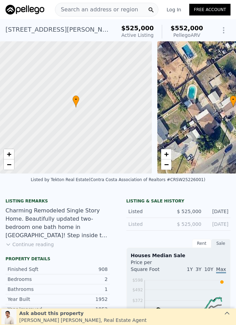
click at [95, 9] on span "Search an address or region" at bounding box center [96, 10] width 83 height 8
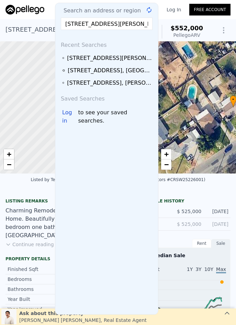
scroll to position [0, 24]
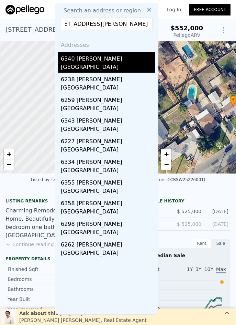
type input "[STREET_ADDRESS][PERSON_NAME]"
click at [105, 64] on div "[GEOGRAPHIC_DATA]" at bounding box center [108, 68] width 95 height 10
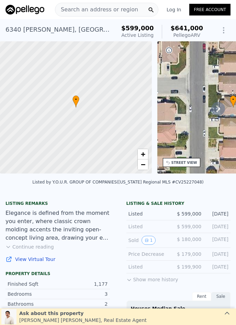
click at [100, 10] on span "Search an address or region" at bounding box center [96, 10] width 83 height 8
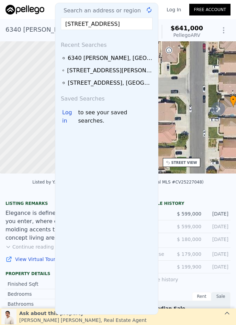
scroll to position [0, 23]
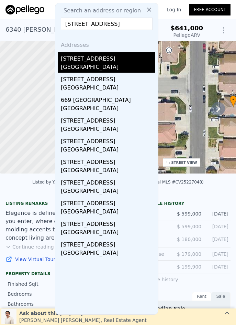
type input "[STREET_ADDRESS]"
click at [97, 69] on div "[GEOGRAPHIC_DATA]" at bounding box center [108, 68] width 95 height 10
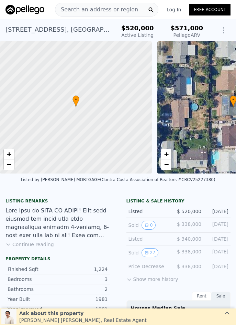
click at [96, 8] on span "Search an address or region" at bounding box center [96, 10] width 83 height 8
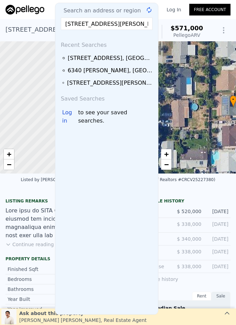
scroll to position [0, 25]
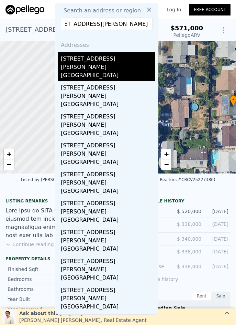
type input "[STREET_ADDRESS][PERSON_NAME]"
click at [106, 71] on div "[GEOGRAPHIC_DATA]" at bounding box center [108, 76] width 95 height 10
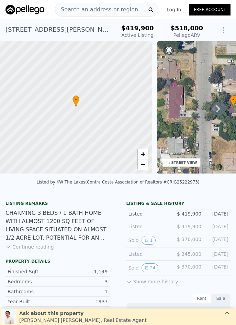
click at [89, 10] on span "Search an address or region" at bounding box center [96, 10] width 83 height 8
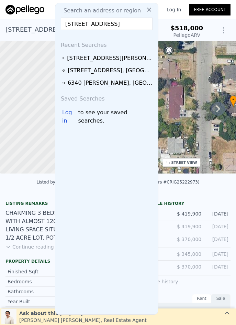
scroll to position [0, 6]
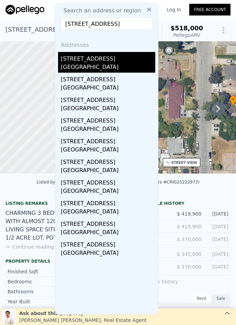
type input "[STREET_ADDRESS]"
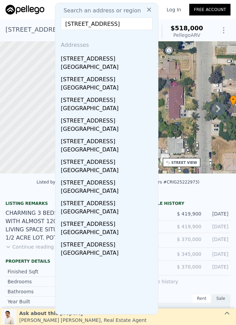
scroll to position [0, 0]
click at [117, 61] on div "[STREET_ADDRESS]" at bounding box center [108, 57] width 95 height 11
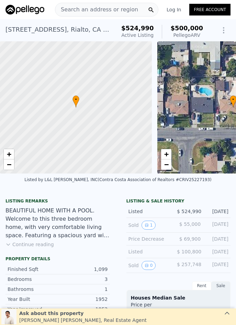
click at [97, 8] on span "Search an address or region" at bounding box center [96, 10] width 83 height 8
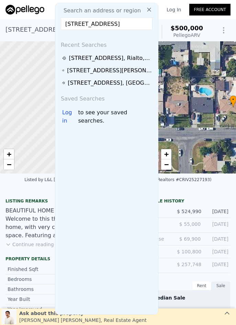
scroll to position [0, 34]
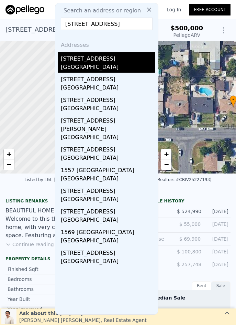
type input "[STREET_ADDRESS]"
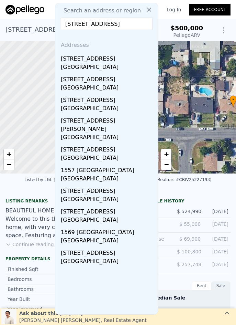
scroll to position [0, 0]
click at [131, 64] on div "[GEOGRAPHIC_DATA]" at bounding box center [108, 68] width 95 height 10
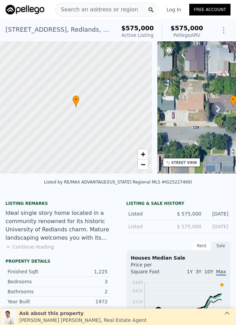
click at [109, 9] on span "Search an address or region" at bounding box center [96, 10] width 83 height 8
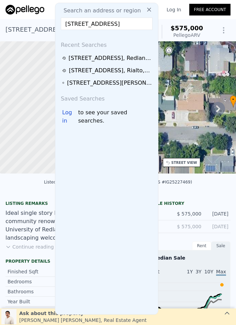
scroll to position [0, 17]
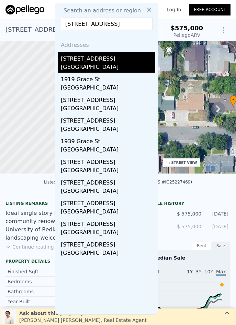
type input "[STREET_ADDRESS]"
click at [112, 70] on div "[GEOGRAPHIC_DATA]" at bounding box center [108, 68] width 95 height 10
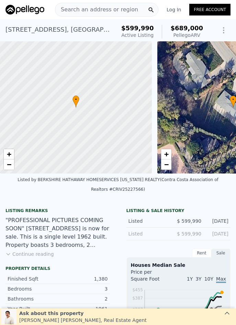
click at [75, 10] on span "Search an address or region" at bounding box center [96, 10] width 83 height 8
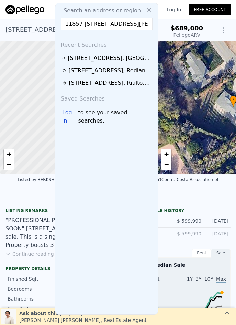
scroll to position [0, 54]
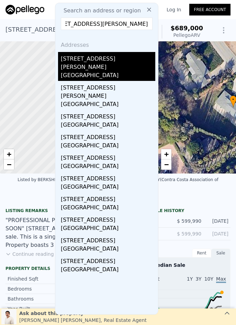
type input "11857 [STREET_ADDRESS][PERSON_NAME]"
click at [83, 71] on div "[GEOGRAPHIC_DATA]" at bounding box center [108, 76] width 95 height 10
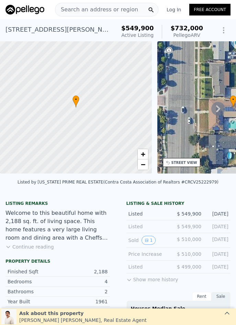
click at [96, 10] on span "Search an address or region" at bounding box center [96, 10] width 83 height 8
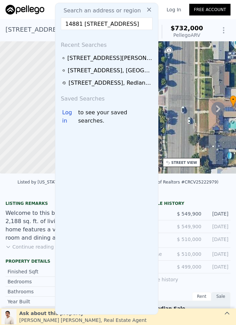
scroll to position [0, 43]
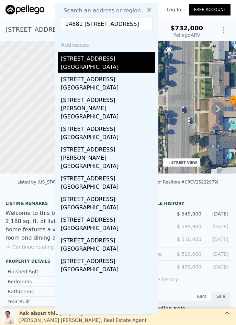
type input "14881 [STREET_ADDRESS]"
click at [113, 70] on div "[GEOGRAPHIC_DATA]" at bounding box center [108, 68] width 95 height 10
